Goal: Find specific page/section: Find specific page/section

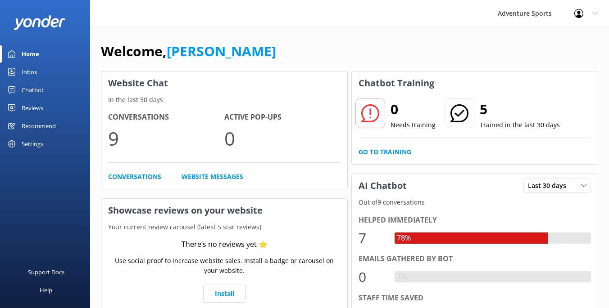
click at [29, 54] on div "Home" at bounding box center [31, 54] width 18 height 18
click at [33, 89] on div "Chatbot" at bounding box center [33, 90] width 22 height 18
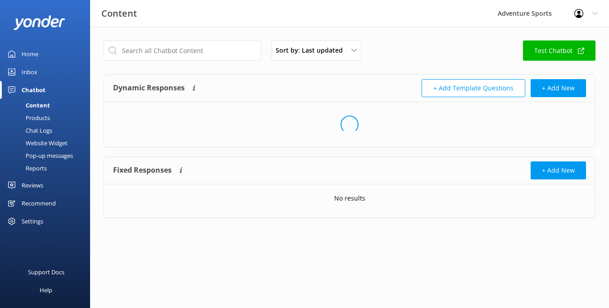
click at [566, 44] on link "Test Chatbot" at bounding box center [559, 51] width 72 height 20
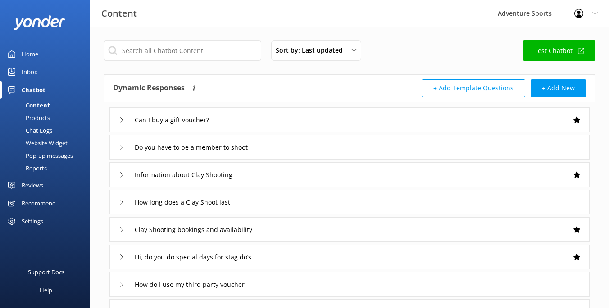
click at [25, 52] on div "Home" at bounding box center [30, 54] width 17 height 18
